Goal: Navigation & Orientation: Understand site structure

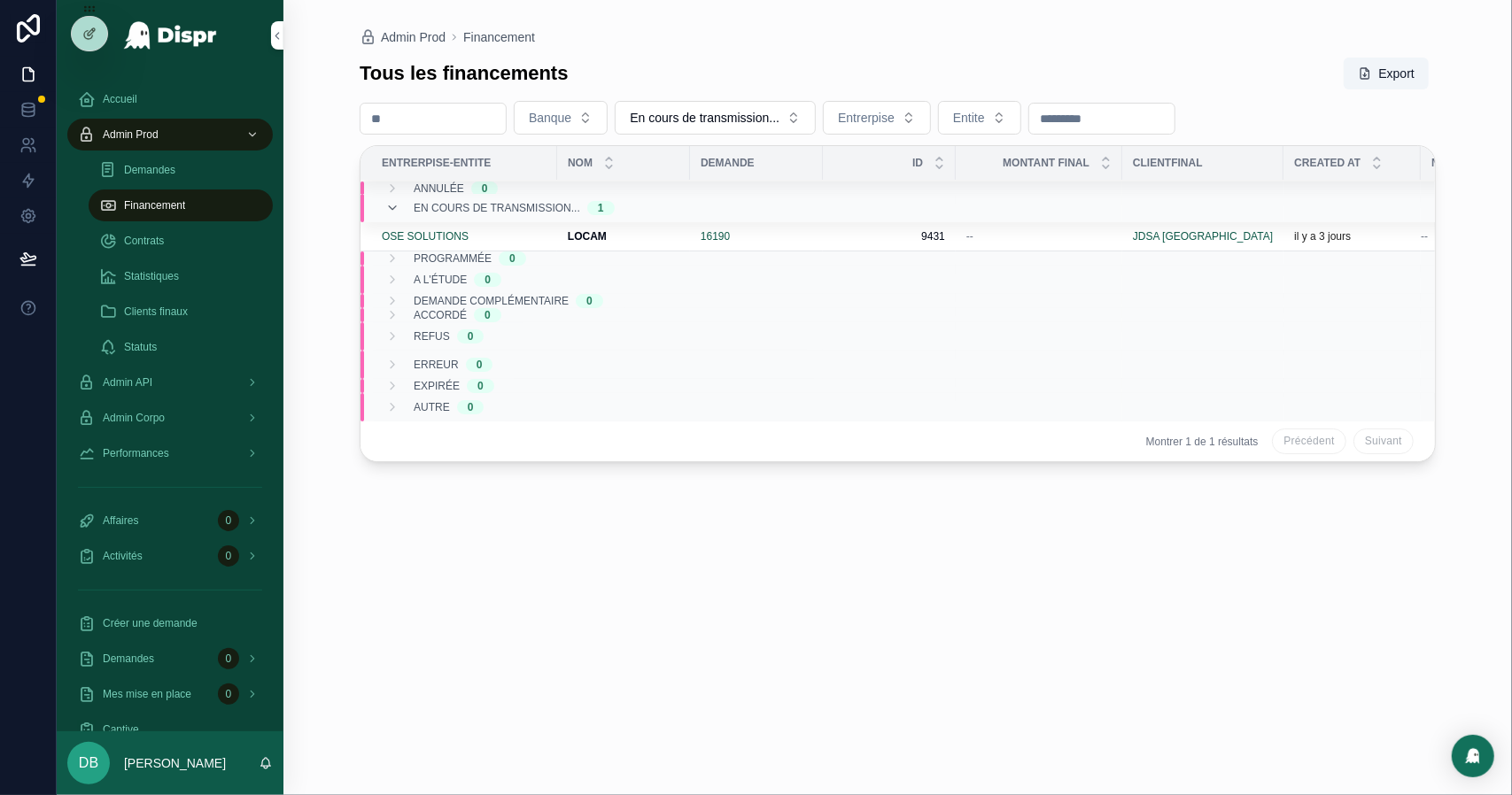
click at [659, 116] on div "Banque En cours de transmission... Entrerpise Entite" at bounding box center [897, 117] width 1076 height 34
click at [686, 128] on button "En cours de transmission..." at bounding box center [715, 117] width 201 height 34
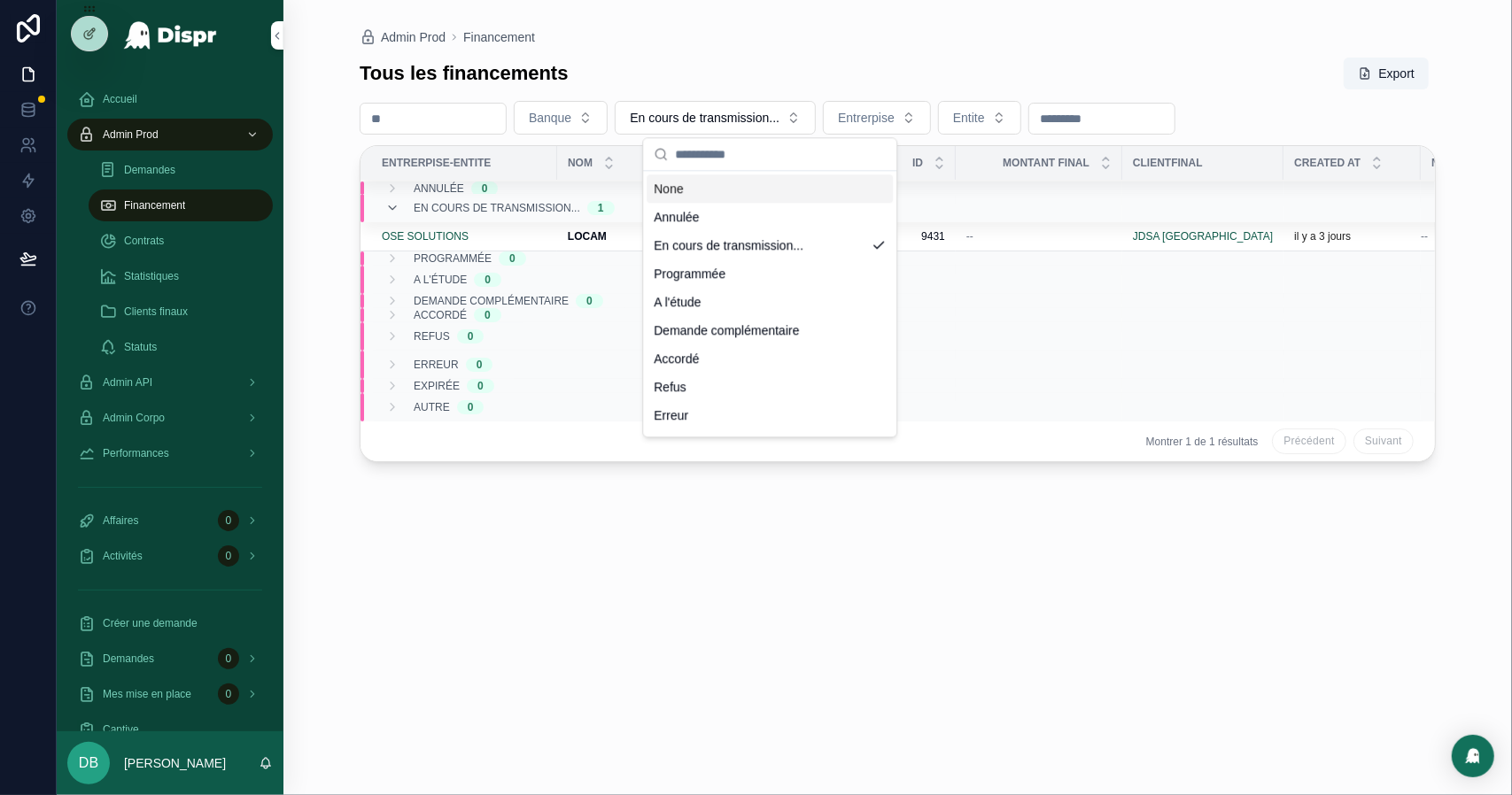
click at [703, 194] on div "None" at bounding box center [770, 188] width 247 height 28
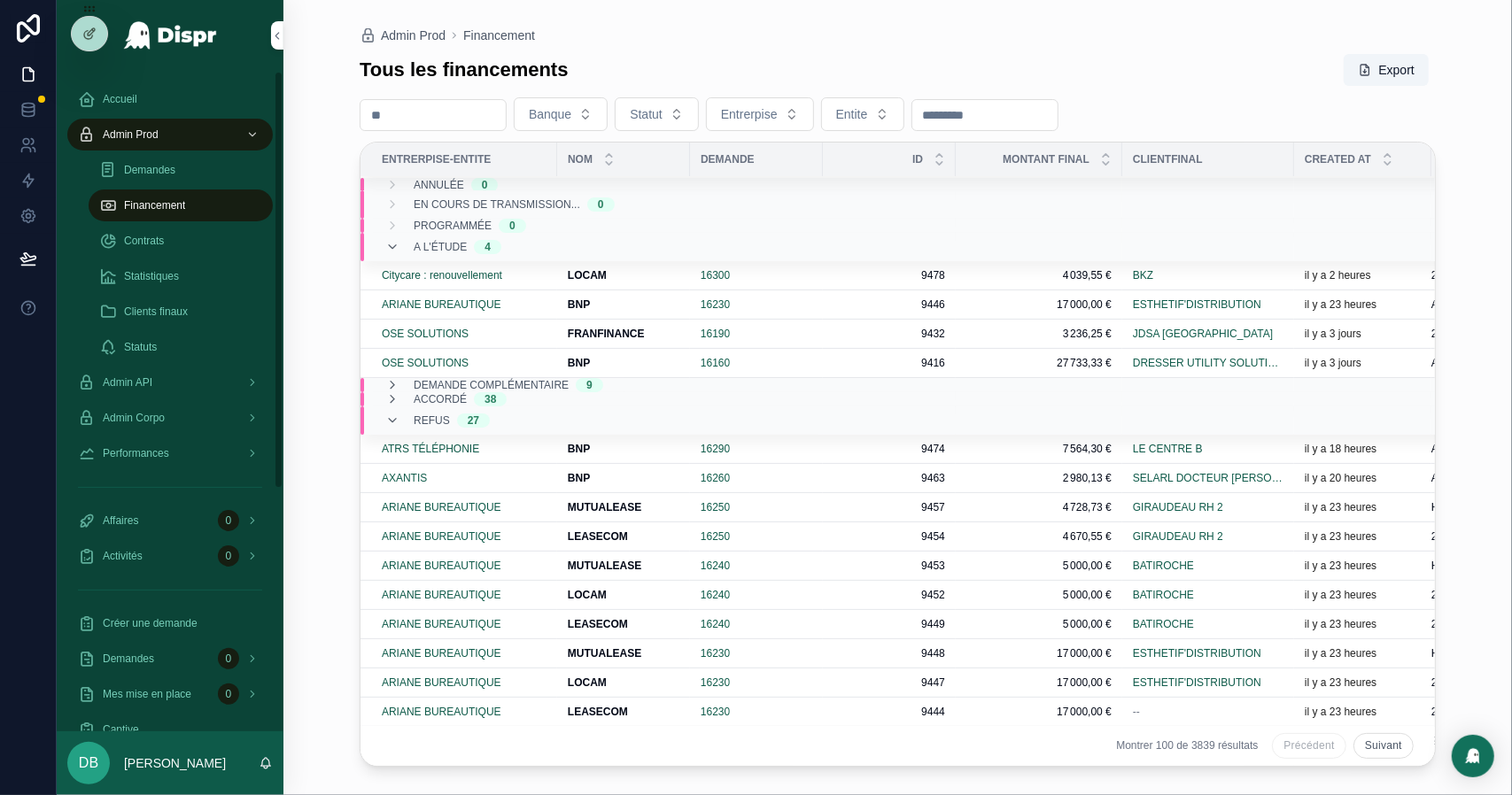
click at [195, 175] on div "Demandes" at bounding box center [181, 170] width 163 height 28
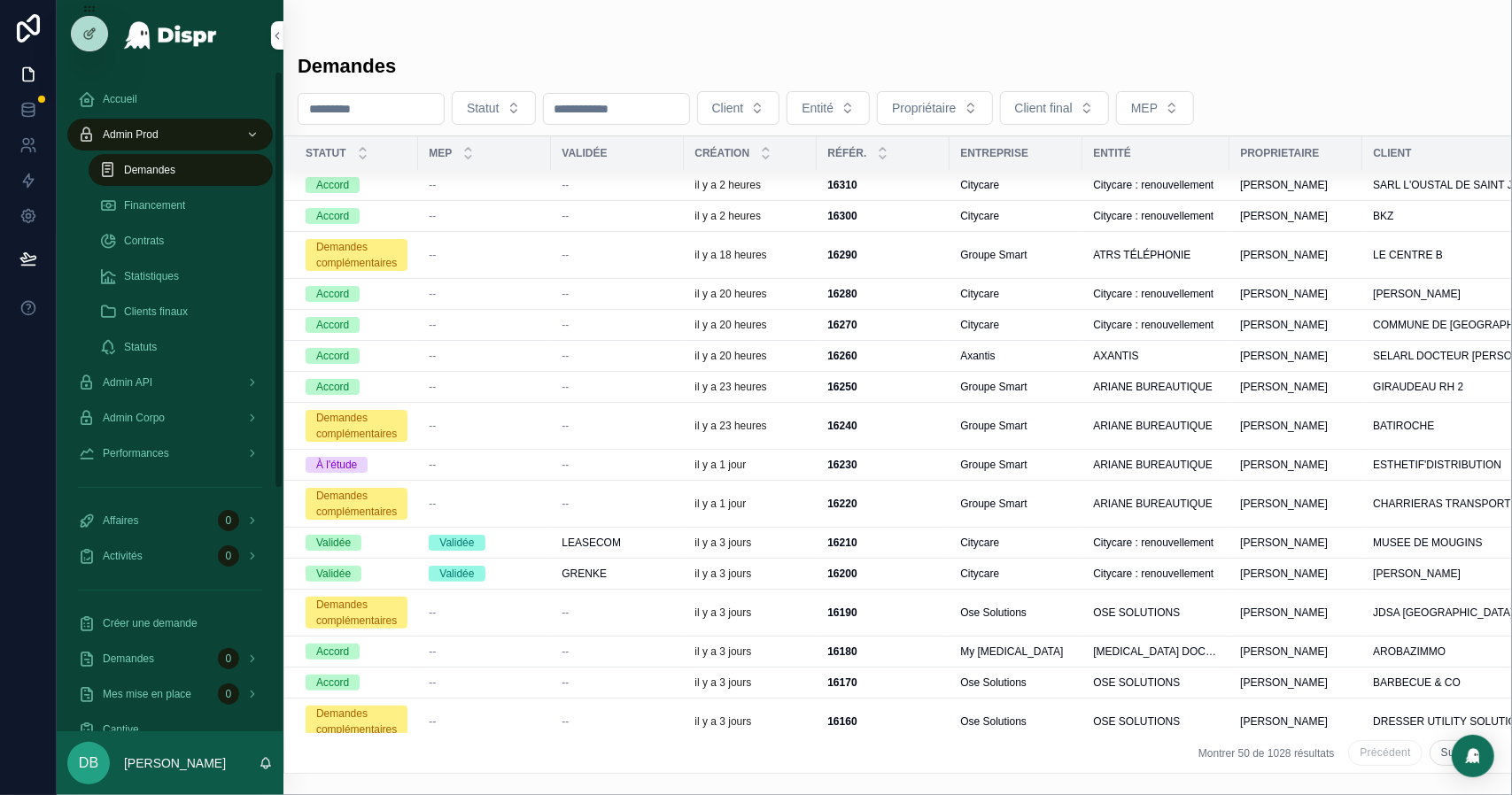
click at [189, 272] on div "Statistiques" at bounding box center [181, 276] width 163 height 28
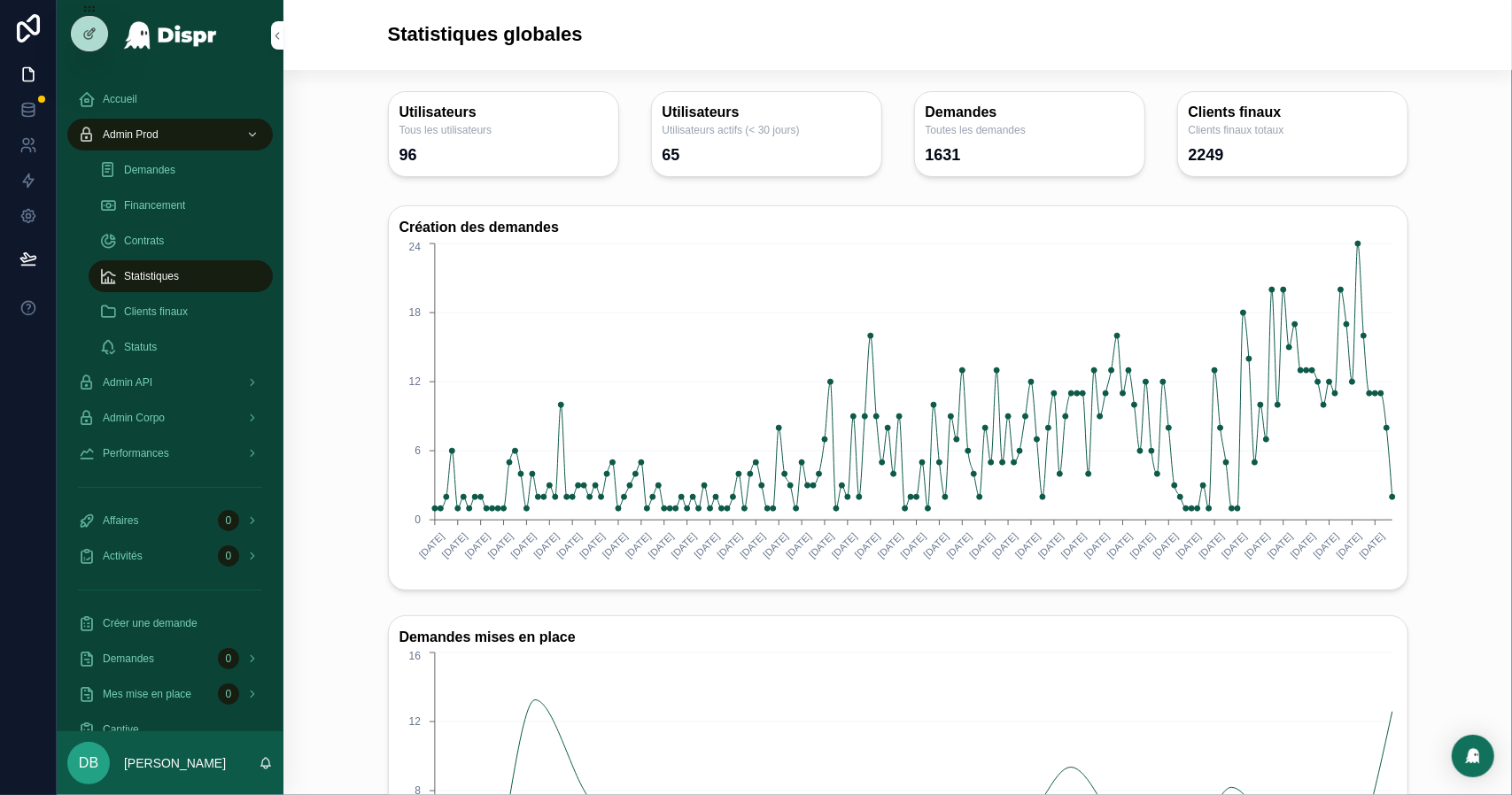
click at [190, 384] on div "Admin API" at bounding box center [170, 381] width 185 height 28
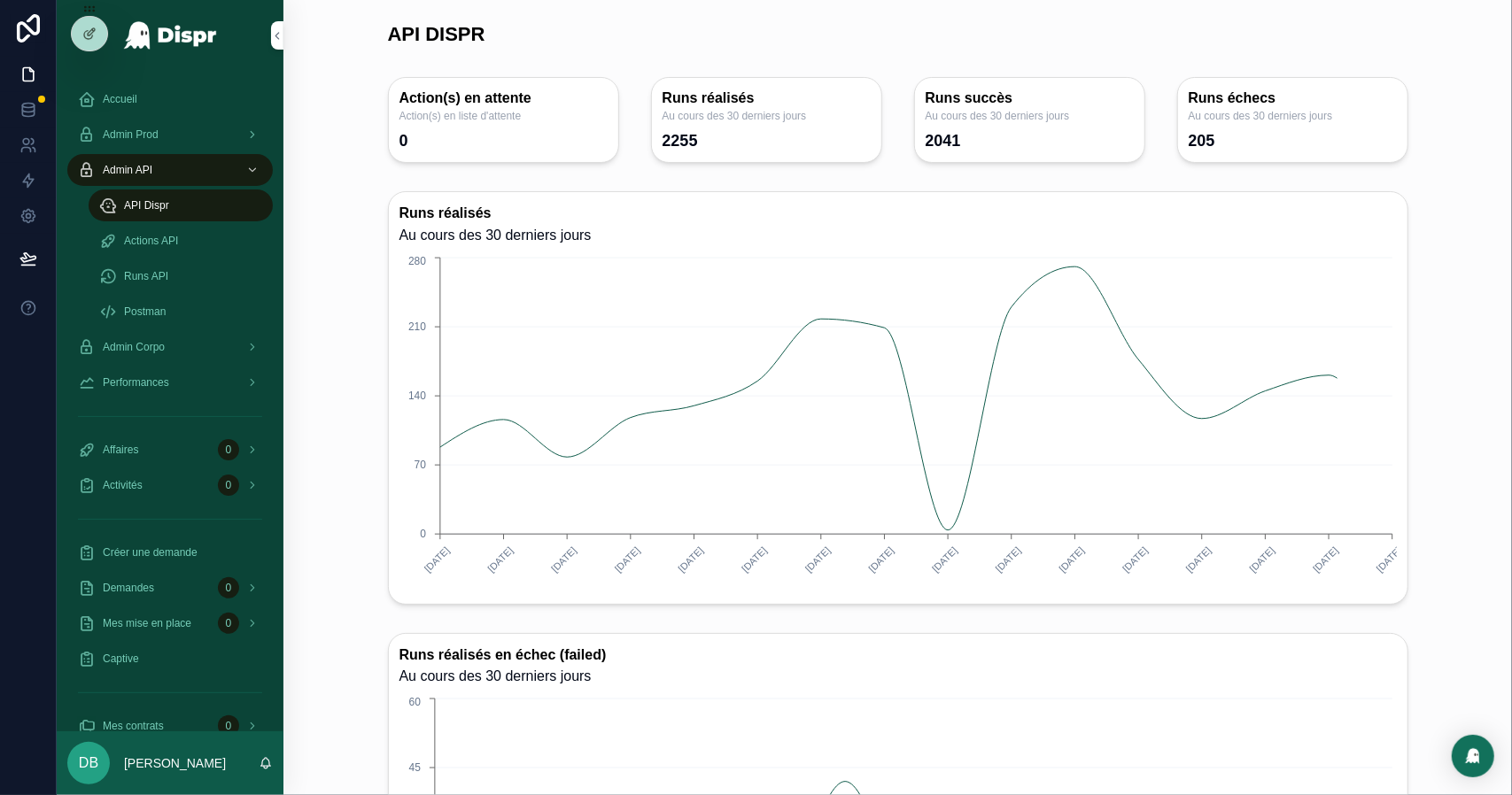
click at [177, 140] on div "Admin Prod" at bounding box center [170, 134] width 185 height 28
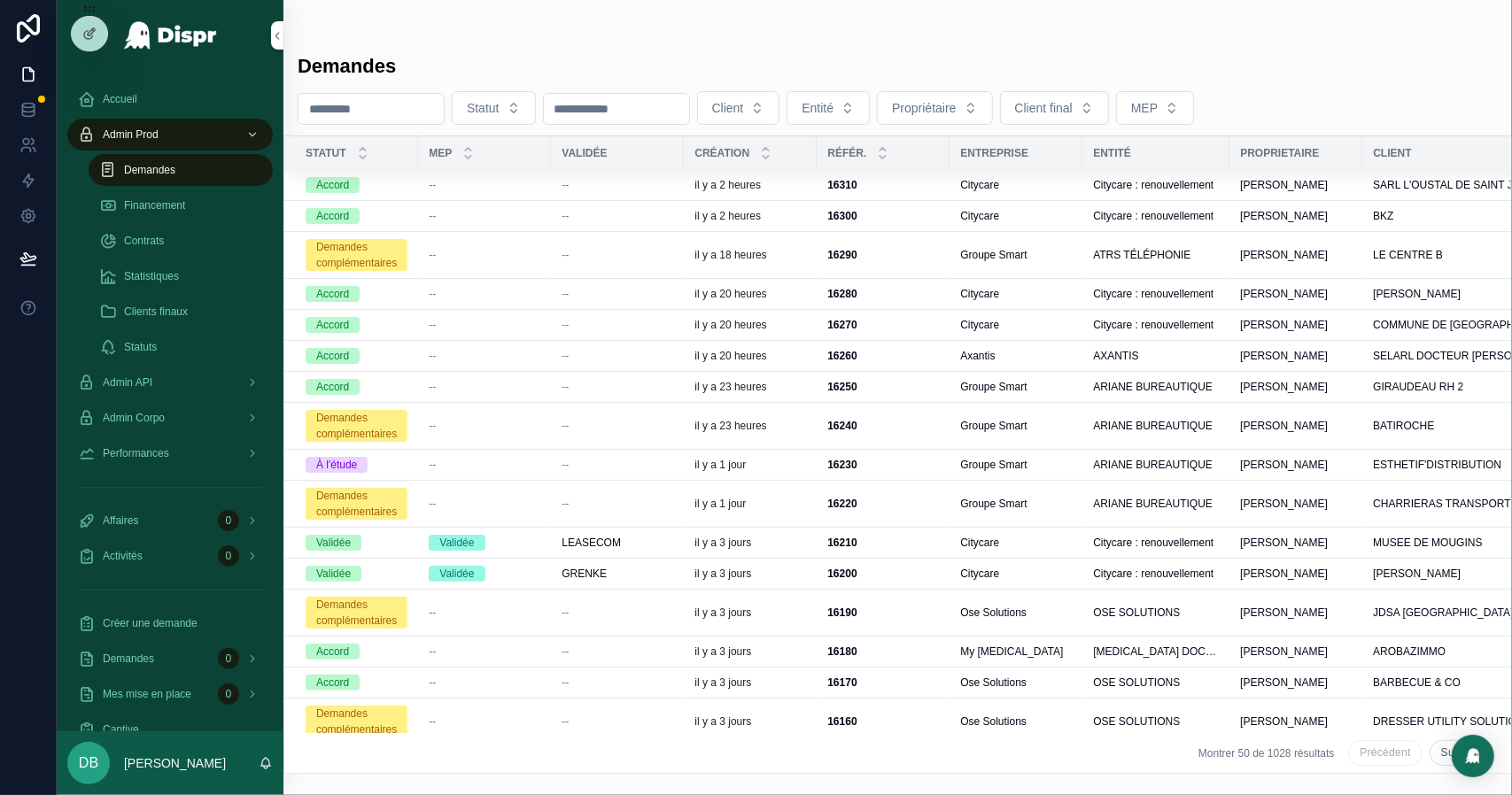
click at [164, 238] on span "Contrats" at bounding box center [144, 241] width 40 height 15
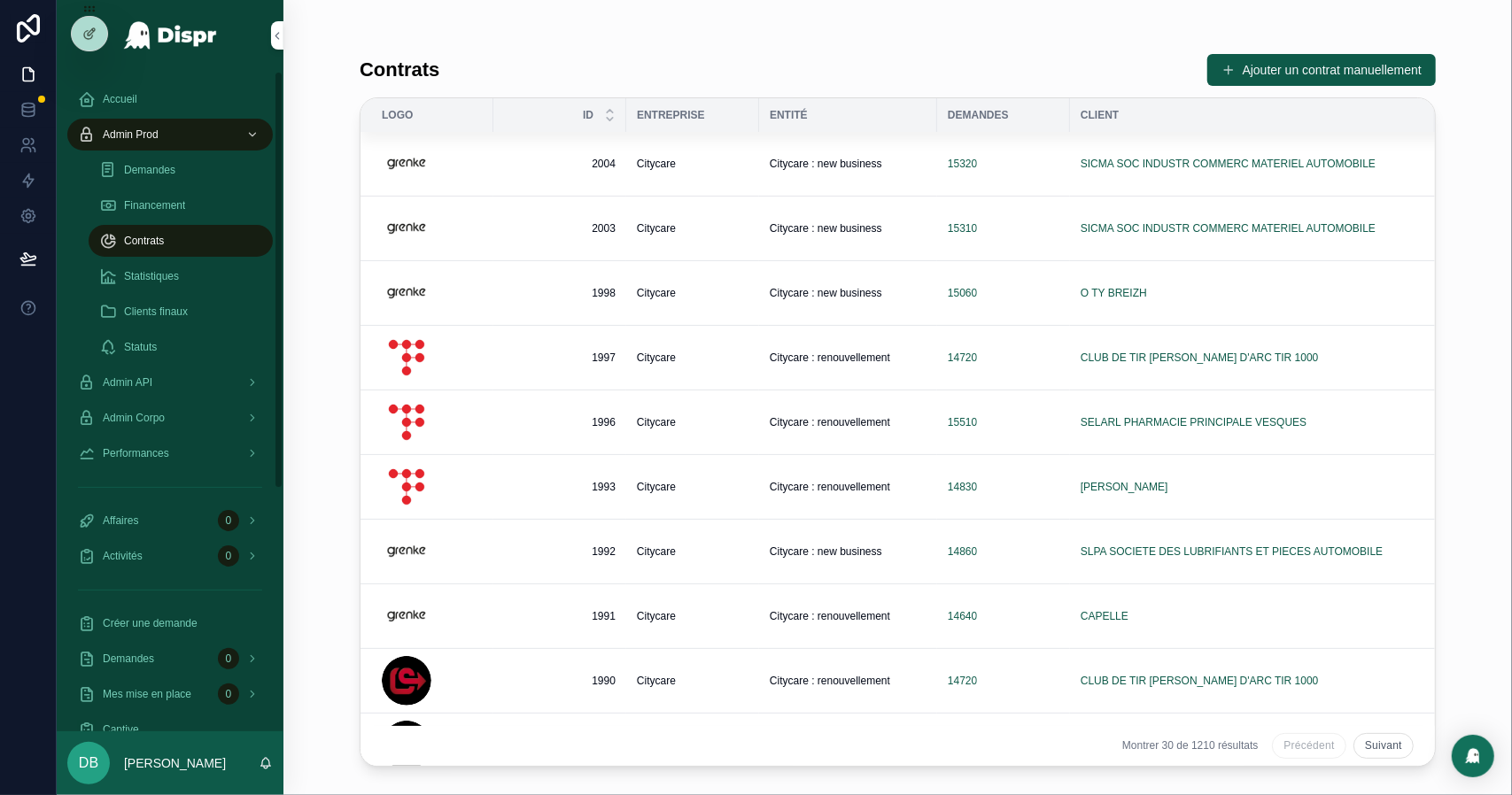
click at [663, 166] on span "Citycare" at bounding box center [656, 163] width 39 height 15
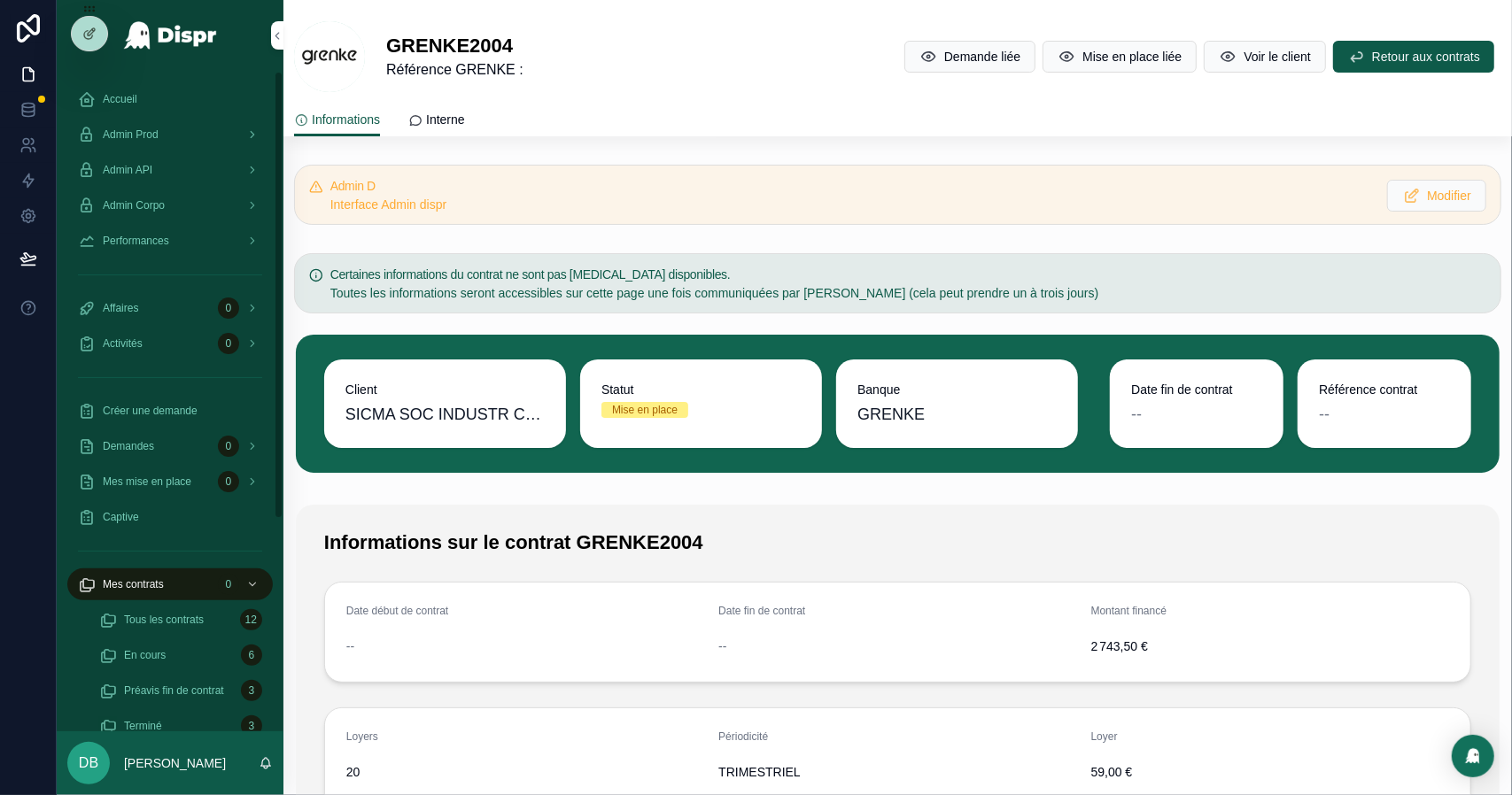
click at [191, 247] on div "Performances" at bounding box center [170, 241] width 185 height 28
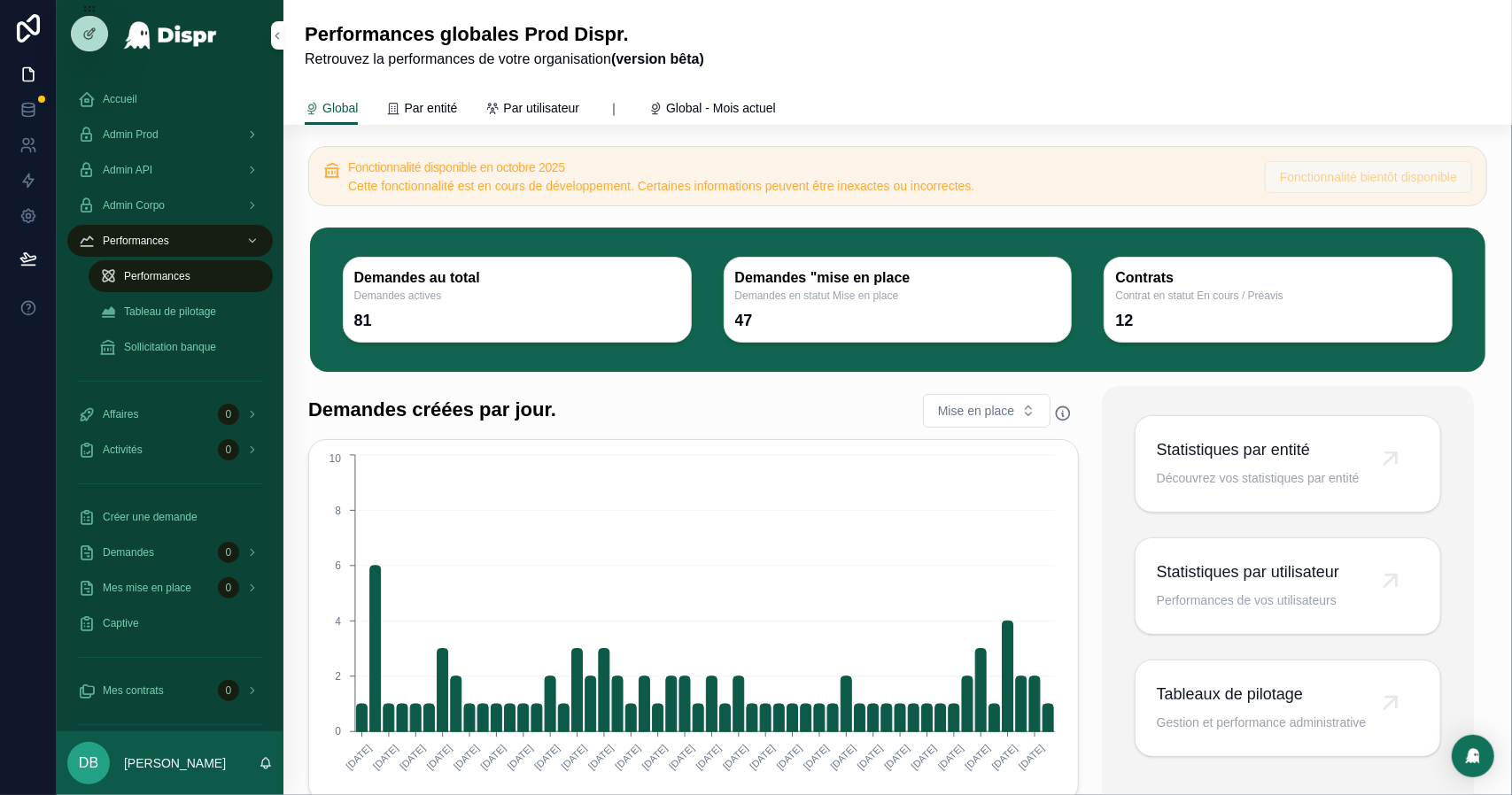
click at [168, 236] on span "Performances" at bounding box center [136, 241] width 66 height 15
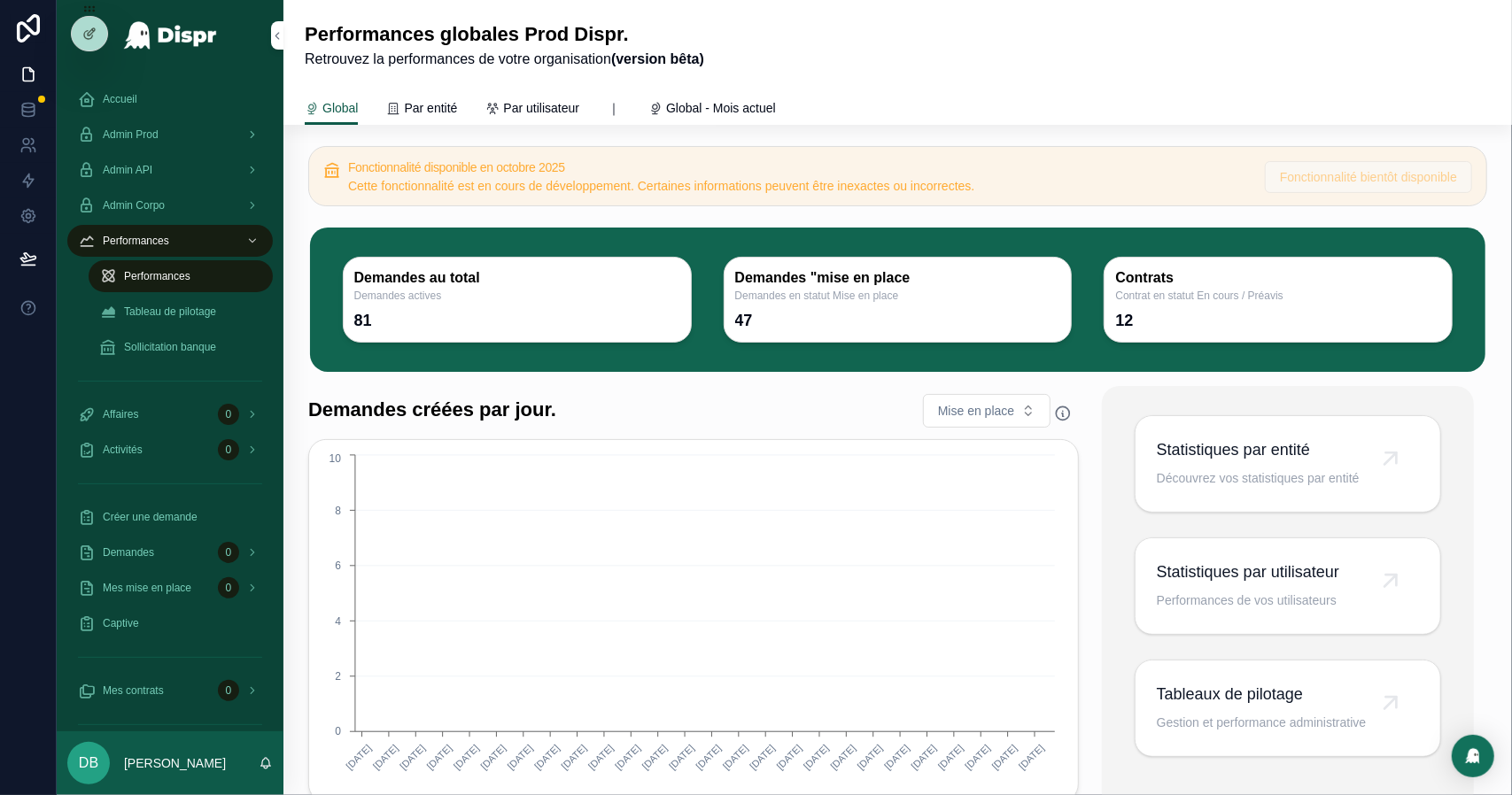
click at [157, 120] on div "Admin Prod" at bounding box center [170, 134] width 185 height 28
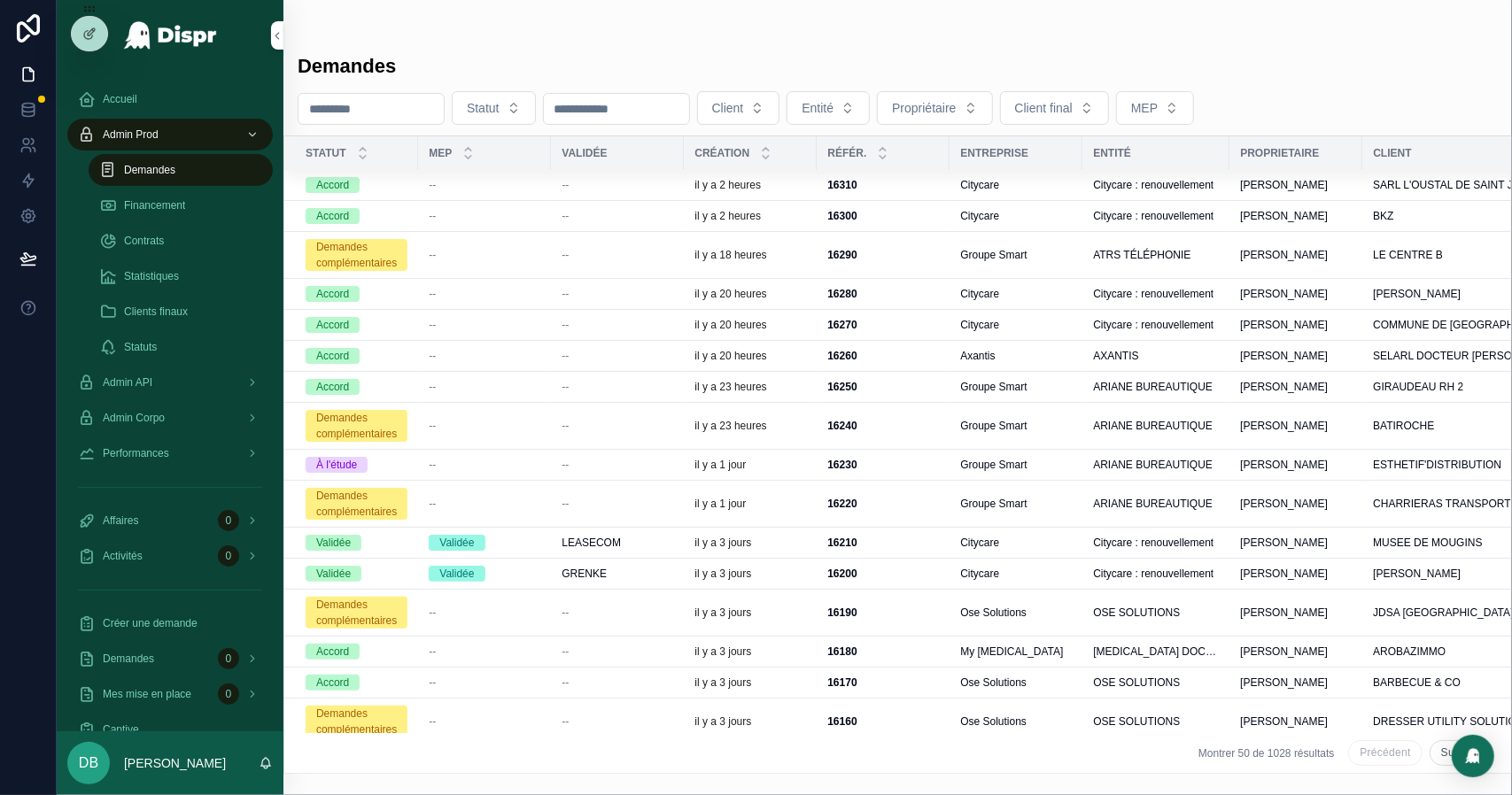
click at [164, 315] on span "Clients finaux" at bounding box center [156, 312] width 64 height 15
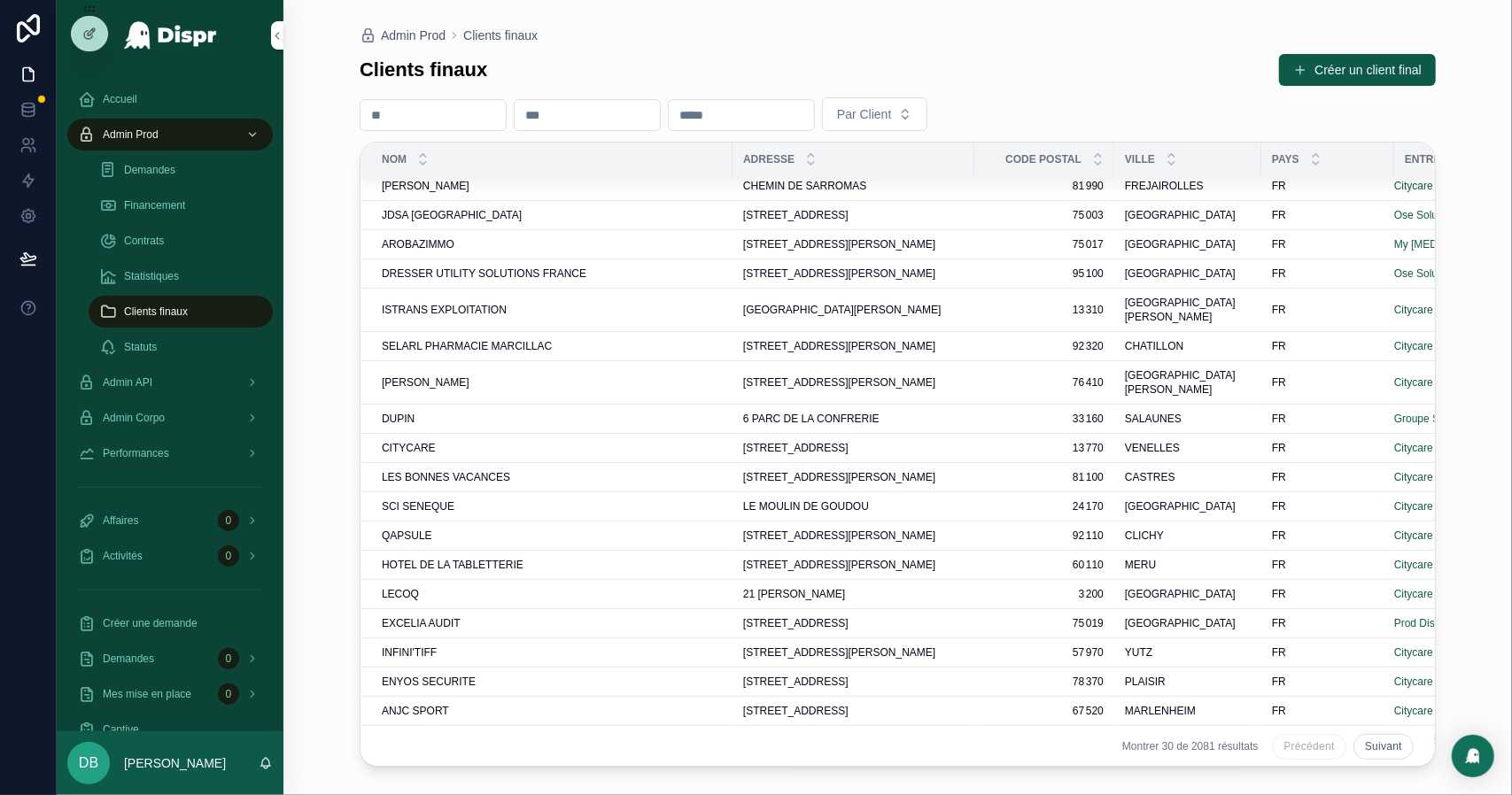
scroll to position [371, 0]
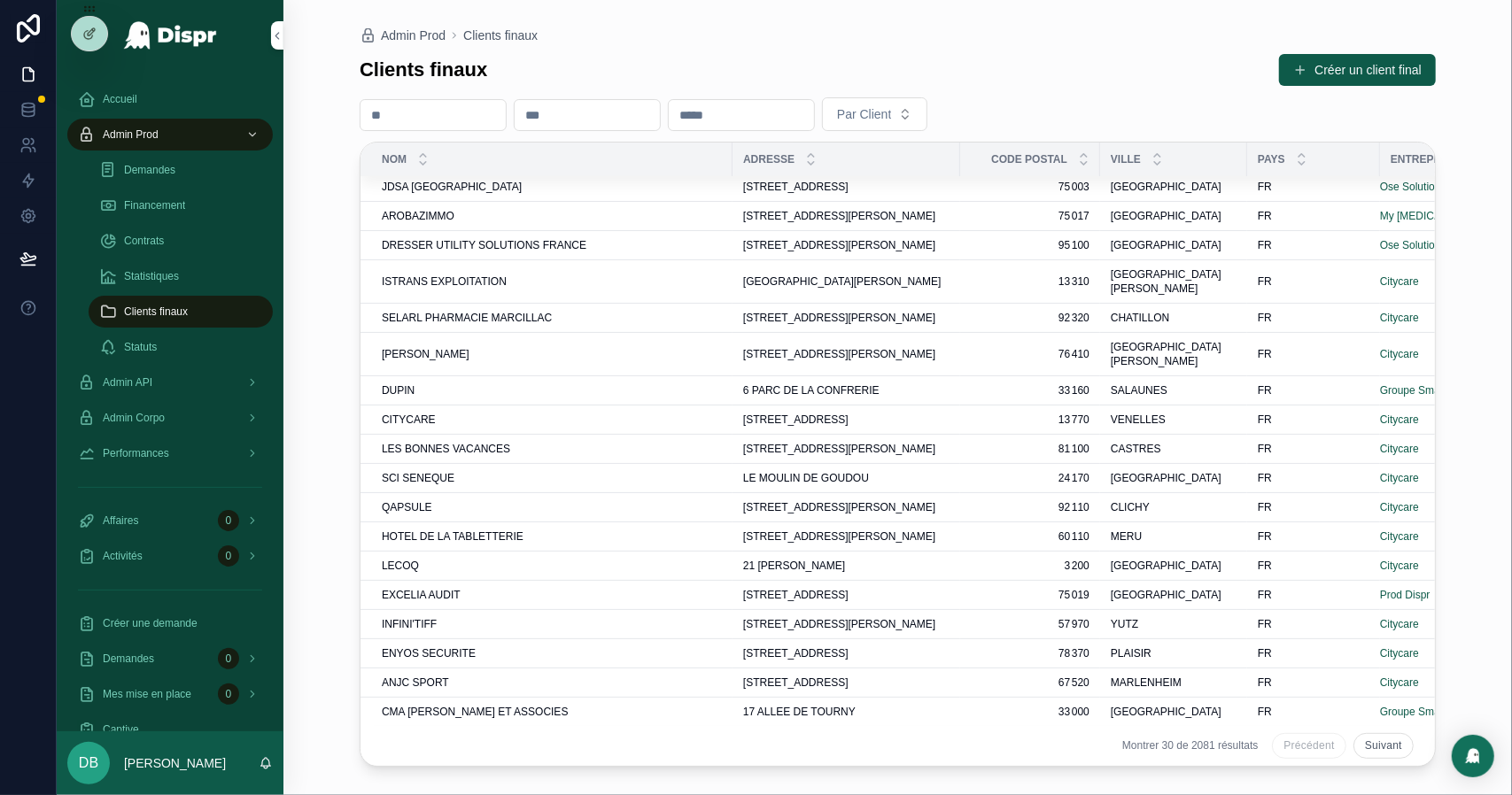
click at [479, 413] on div "CITYCARE CITYCARE" at bounding box center [552, 419] width 340 height 15
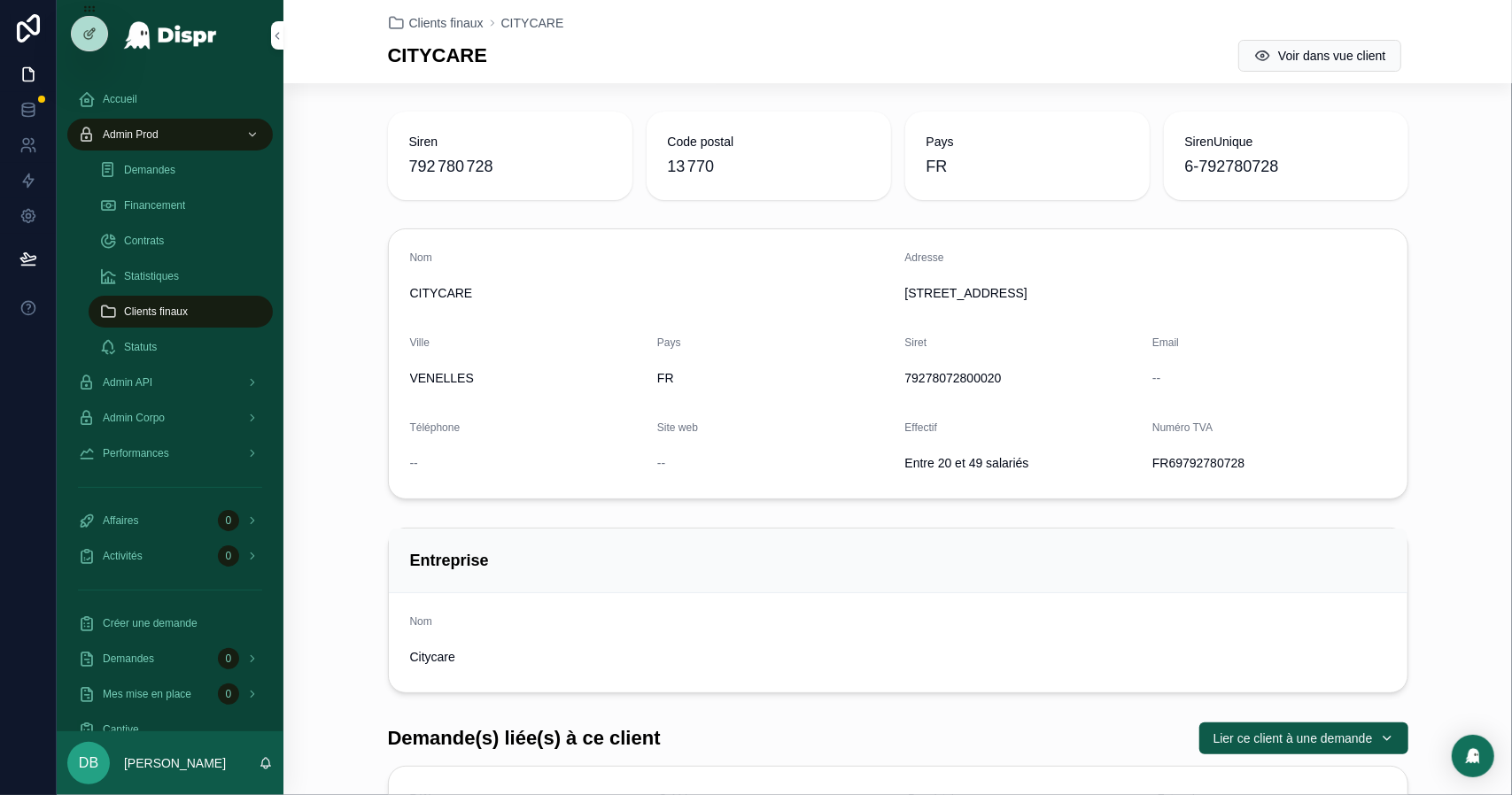
click at [204, 349] on div "Statuts" at bounding box center [181, 347] width 163 height 28
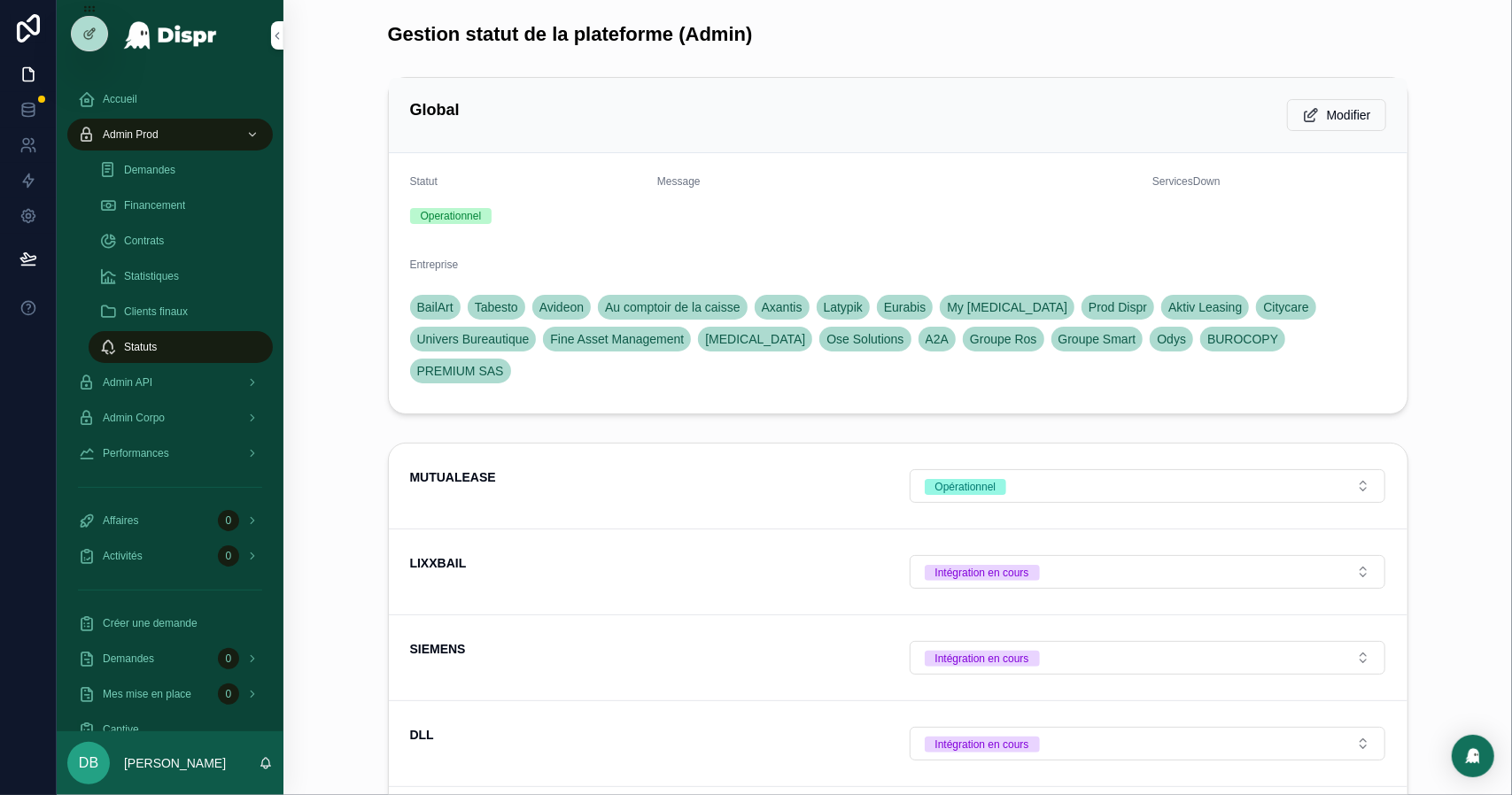
click at [155, 205] on span "Financement" at bounding box center [154, 205] width 61 height 15
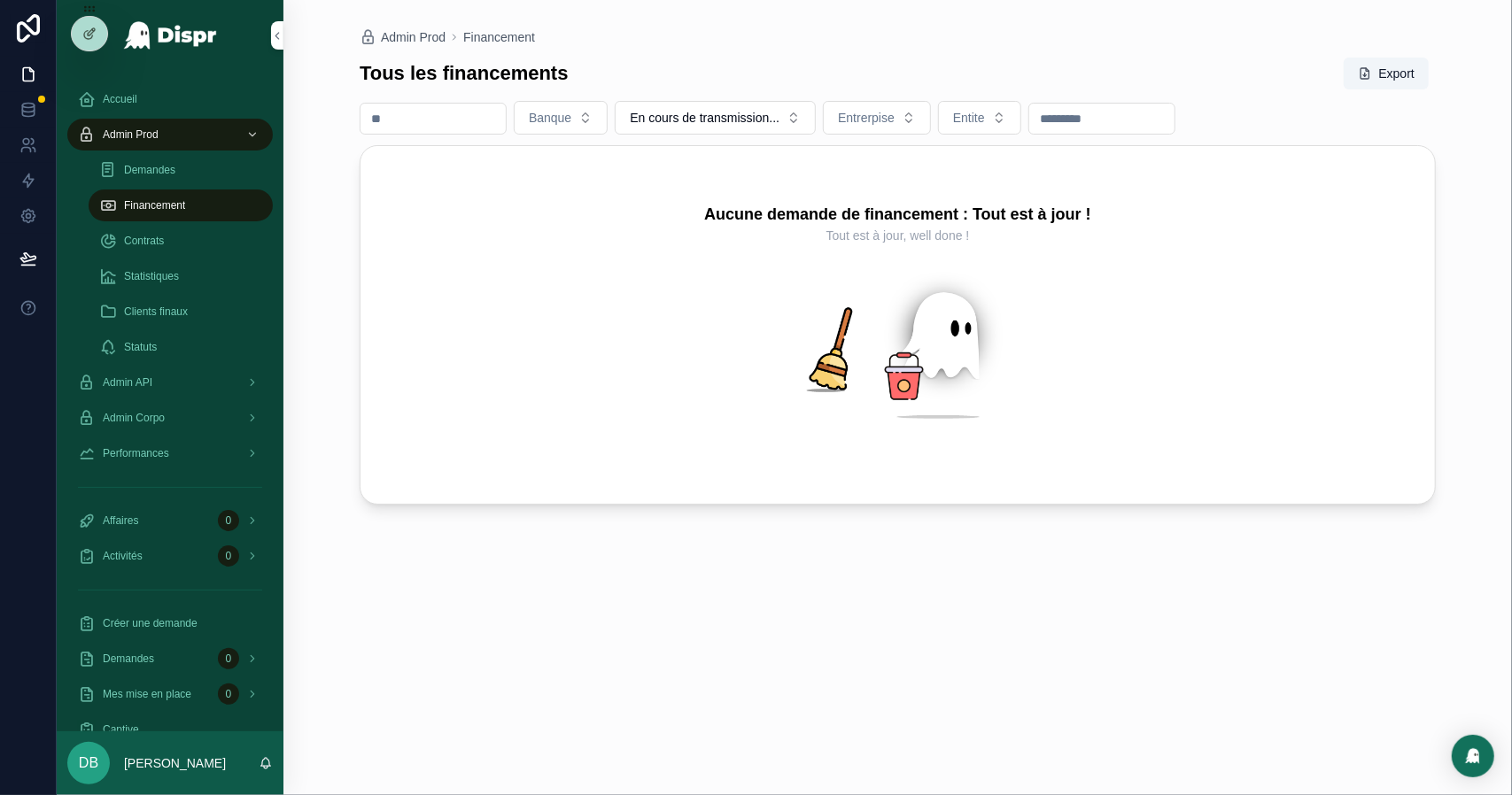
click at [721, 117] on span "En cours de transmission..." at bounding box center [705, 117] width 150 height 17
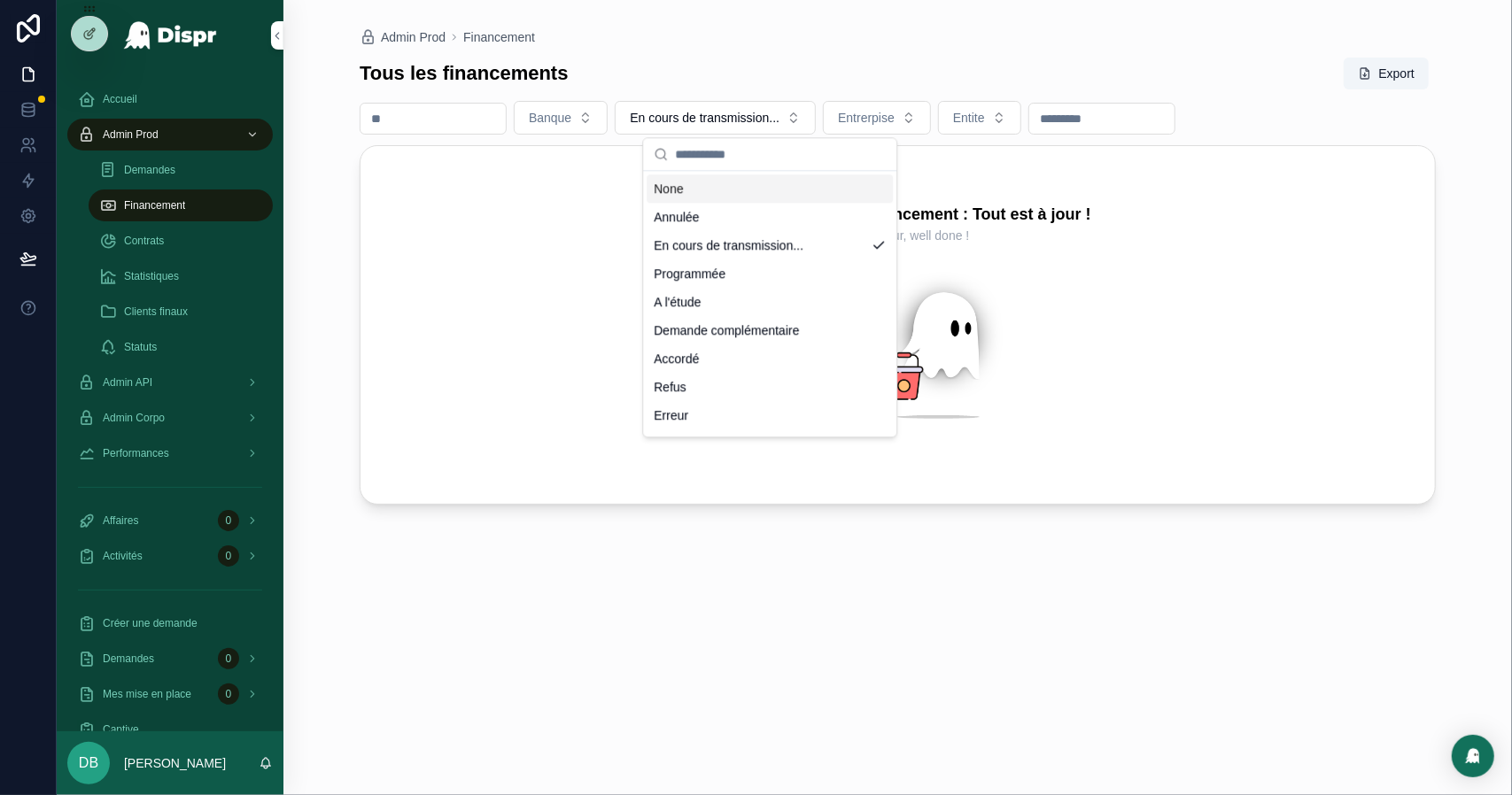
click at [711, 188] on div "None" at bounding box center [770, 188] width 247 height 28
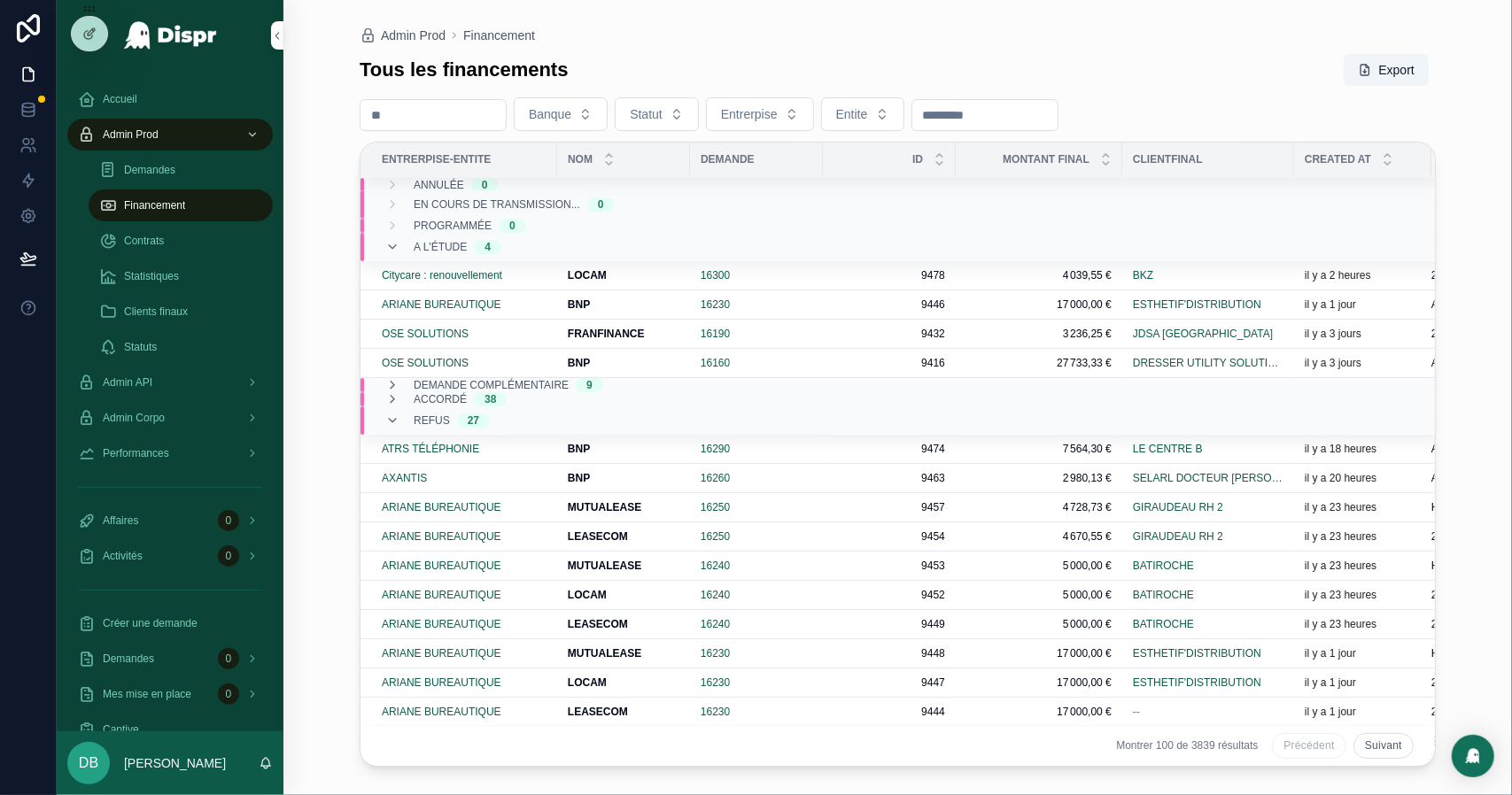
click at [147, 102] on div "Accueil" at bounding box center [170, 99] width 185 height 28
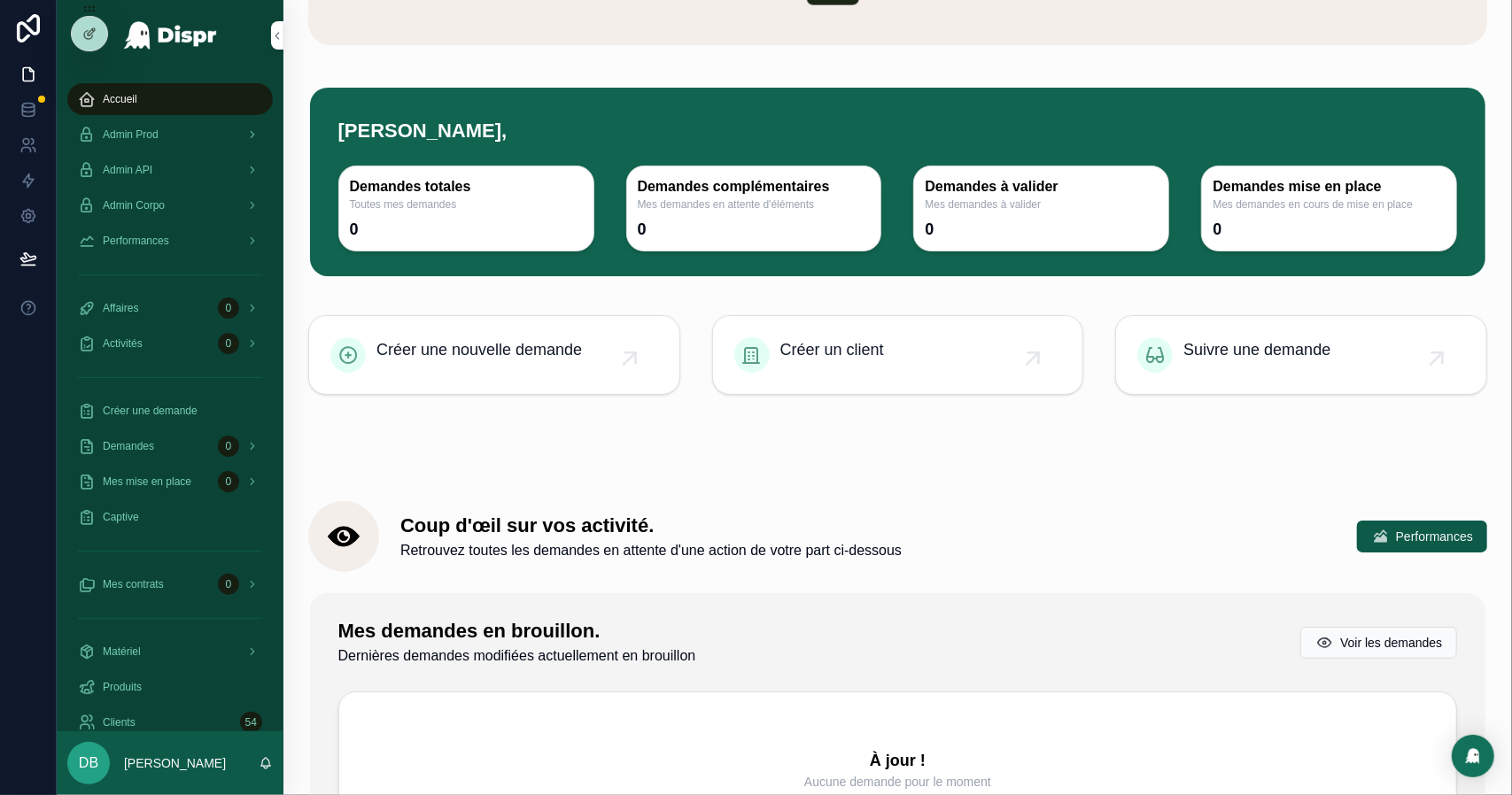
scroll to position [88, 0]
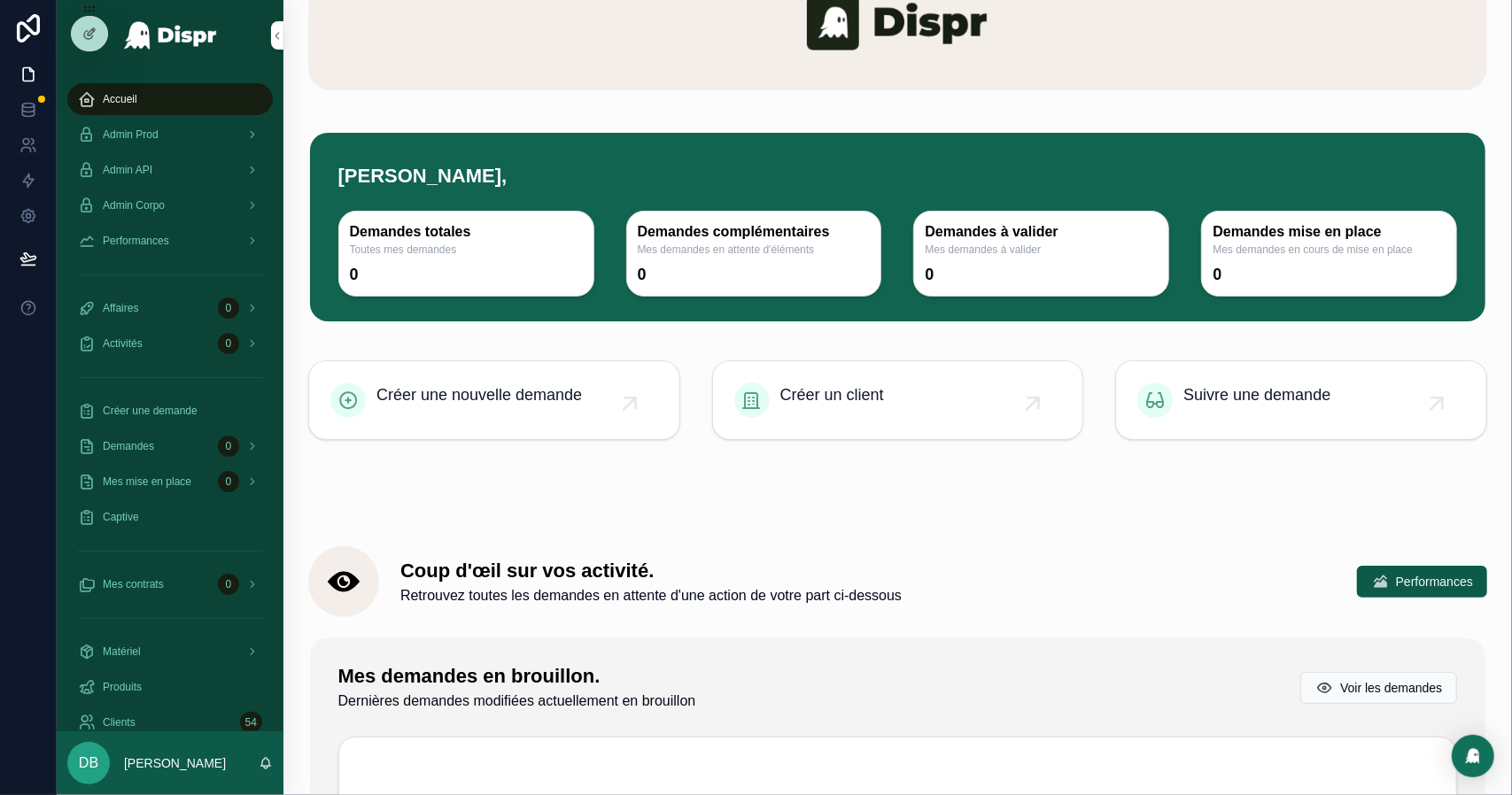
click at [1279, 231] on h3 "Demandes mise en place" at bounding box center [1329, 232] width 233 height 20
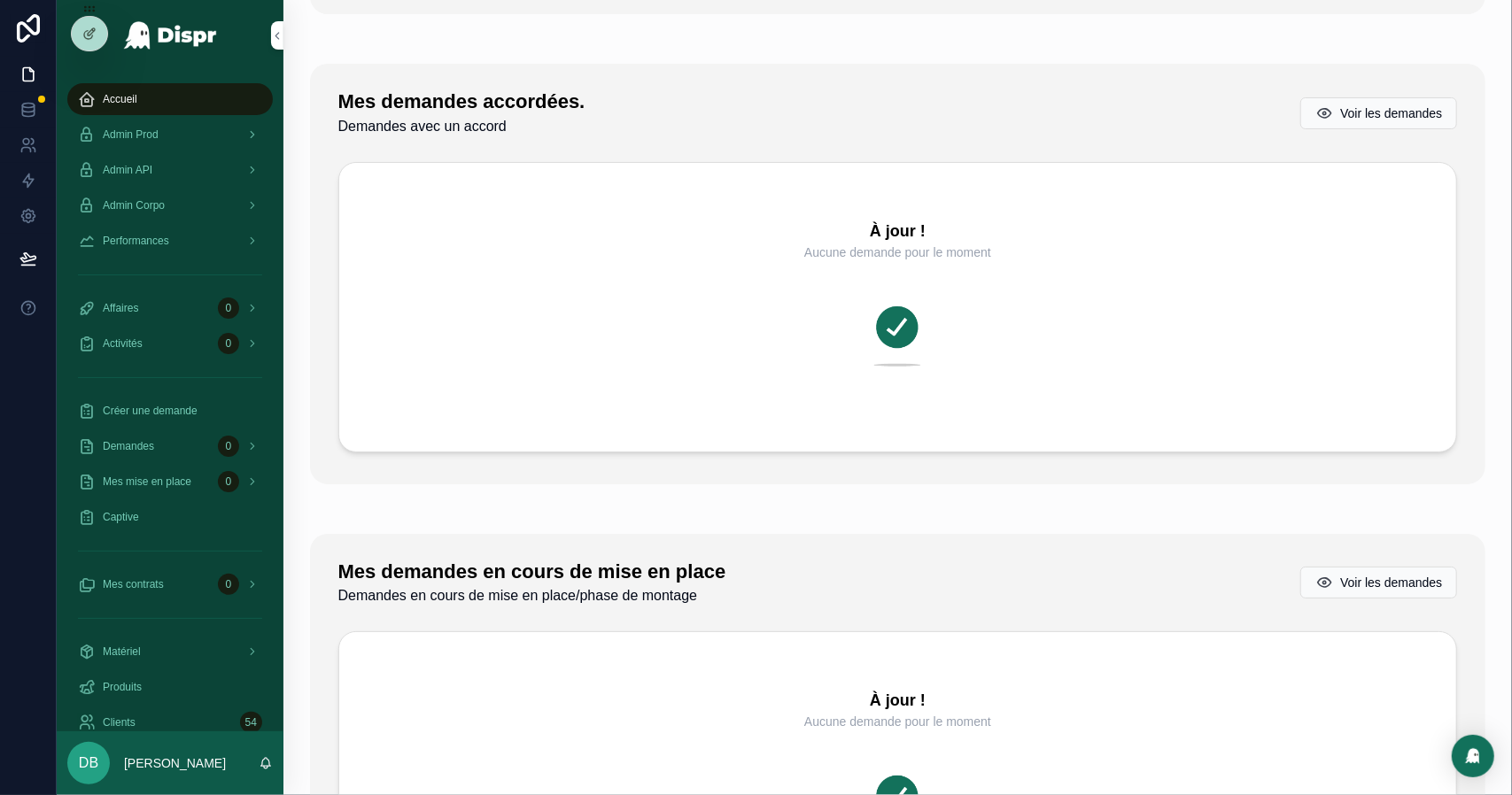
scroll to position [1771, 0]
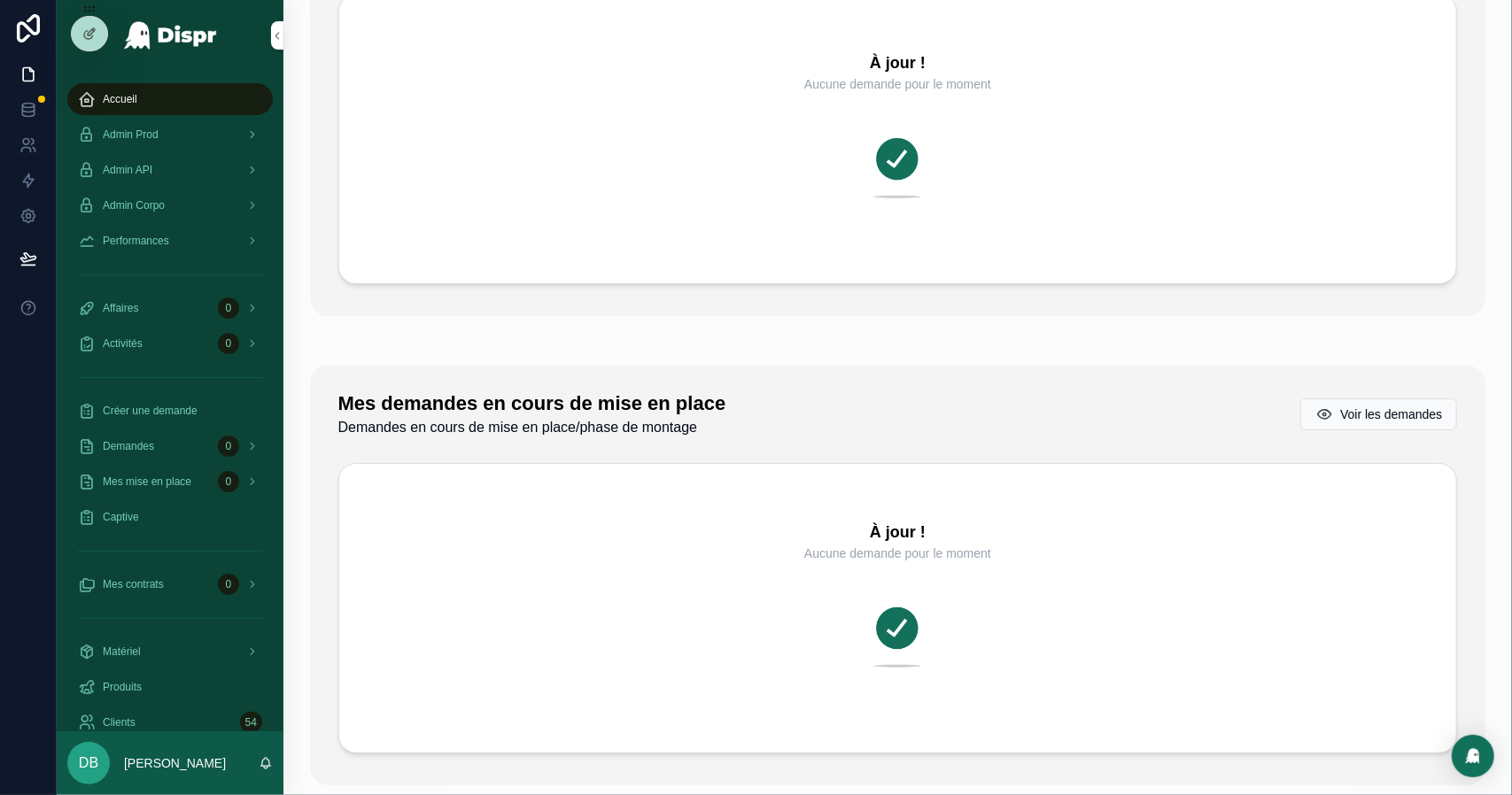
click at [147, 139] on span "Admin Prod" at bounding box center [130, 134] width 55 height 15
